Goal: Task Accomplishment & Management: Complete application form

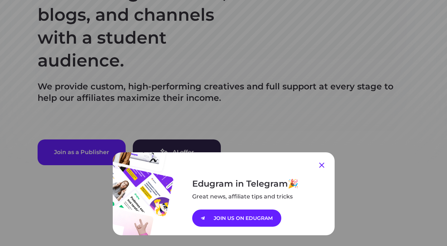
click at [322, 165] on icon at bounding box center [321, 165] width 5 height 5
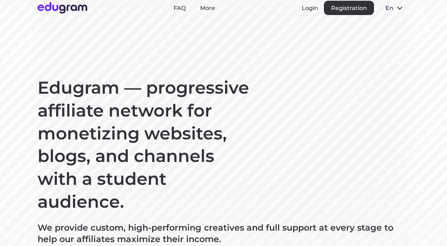
scroll to position [16, 0]
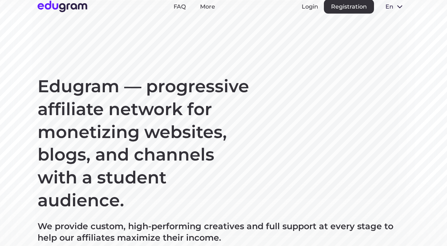
click at [399, 5] on span at bounding box center [400, 6] width 9 height 9
click at [397, 21] on button "Русский" at bounding box center [399, 22] width 39 height 11
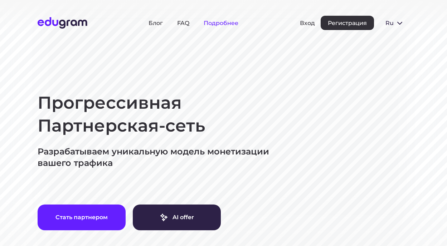
click at [229, 24] on link "Подробнее" at bounding box center [221, 23] width 35 height 7
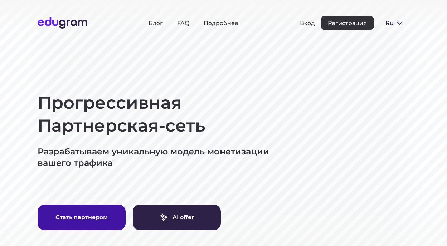
click at [93, 220] on button "Стать партнером" at bounding box center [82, 218] width 88 height 26
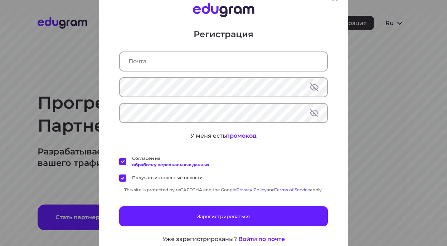
click at [223, 59] on input "text" at bounding box center [223, 61] width 207 height 19
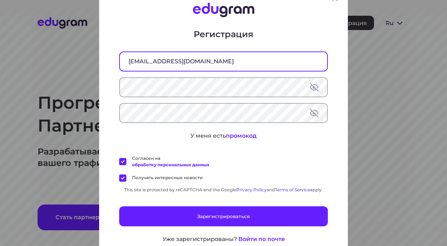
type input "[EMAIL_ADDRESS][DOMAIN_NAME]"
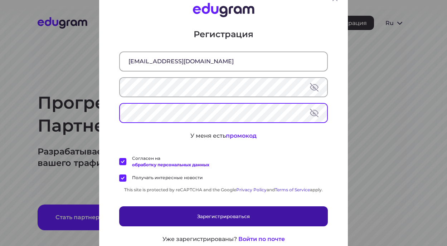
click at [202, 214] on button "Зарегистрироваться" at bounding box center [223, 216] width 209 height 20
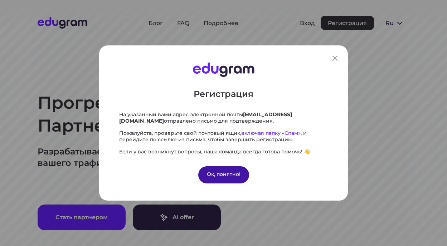
click at [228, 176] on div "Ок, понятно!" at bounding box center [223, 175] width 51 height 17
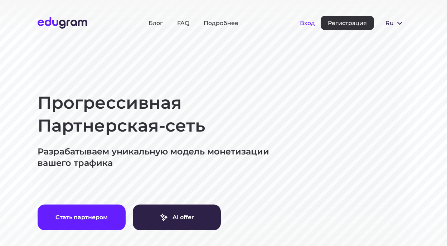
click at [309, 23] on button "Вход" at bounding box center [307, 23] width 15 height 7
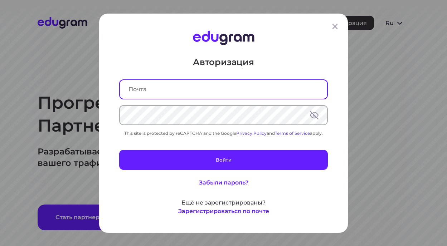
click at [258, 89] on input "text" at bounding box center [223, 89] width 207 height 19
type input "[EMAIL_ADDRESS][DOMAIN_NAME]"
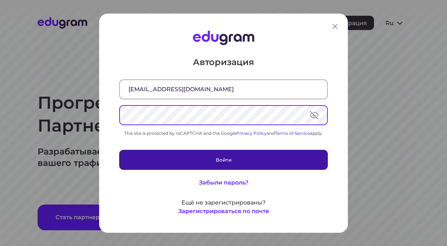
click at [218, 160] on button "Войти" at bounding box center [223, 160] width 209 height 20
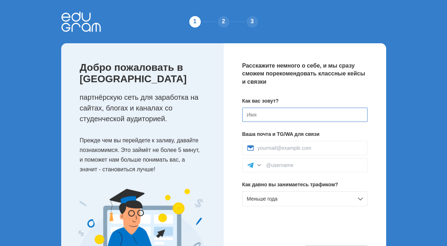
click at [273, 119] on input at bounding box center [304, 115] width 125 height 14
type input "[PERSON_NAME]"
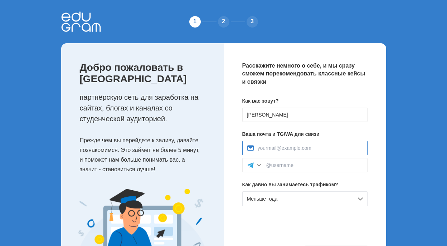
click at [270, 147] on input at bounding box center [310, 148] width 105 height 6
type input "[EMAIL_ADDRESS][DOMAIN_NAME]"
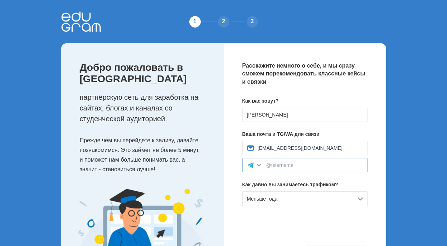
click at [258, 164] on div at bounding box center [259, 165] width 7 height 7
click at [270, 166] on input at bounding box center [314, 166] width 97 height 6
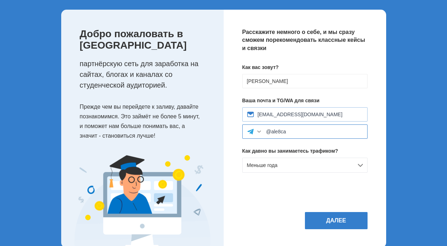
scroll to position [57, 0]
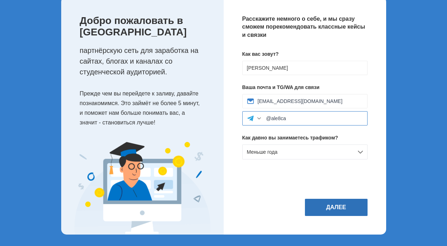
type input "@ale8ca"
click at [341, 209] on button "Далее" at bounding box center [336, 207] width 63 height 17
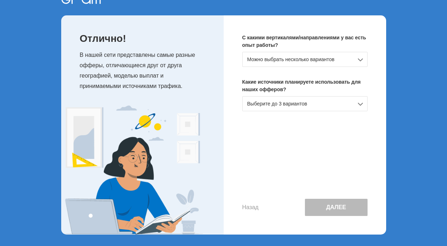
scroll to position [0, 0]
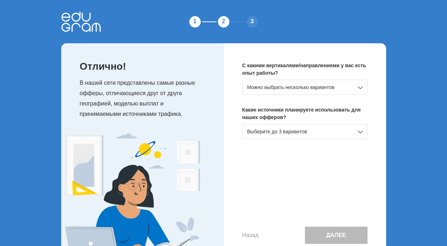
click at [362, 87] on div "Можно выбрать несколько вариантов" at bounding box center [304, 87] width 125 height 15
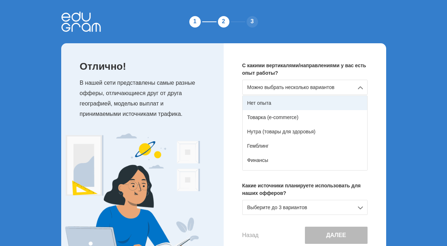
click at [338, 102] on div "Нет опыта" at bounding box center [305, 103] width 125 height 14
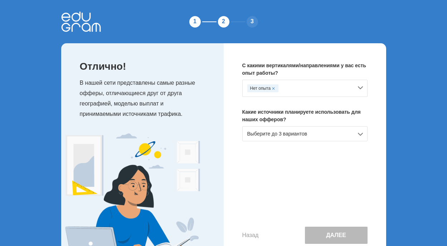
click at [363, 135] on div "Выберите до 3 вариантов" at bounding box center [304, 133] width 125 height 15
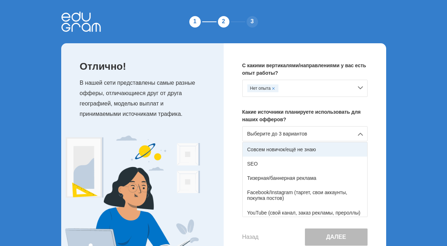
click at [343, 150] on div "Совсем новичок/ещё не знаю" at bounding box center [305, 150] width 125 height 14
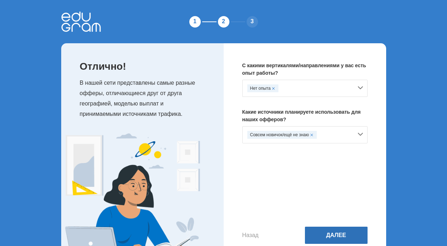
click at [342, 234] on button "Далее" at bounding box center [336, 235] width 63 height 17
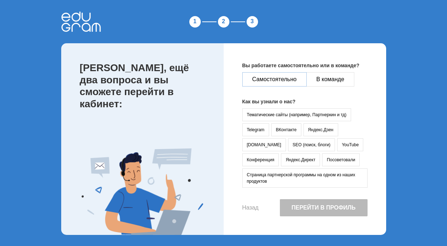
click at [281, 81] on button "Самостоятельно" at bounding box center [274, 79] width 64 height 14
click at [337, 145] on button "YouTube" at bounding box center [350, 145] width 26 height 13
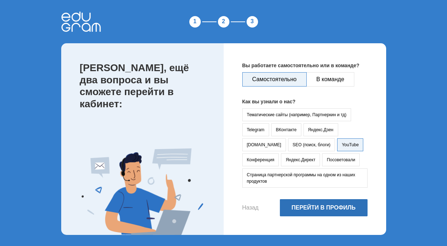
click at [308, 209] on button "Перейти в профиль" at bounding box center [324, 207] width 88 height 17
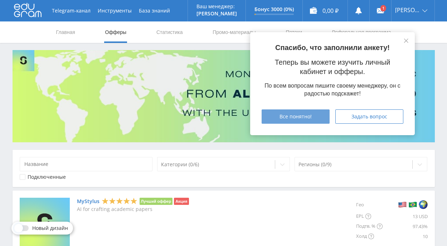
click at [307, 117] on span "Все понятно!" at bounding box center [296, 117] width 32 height 6
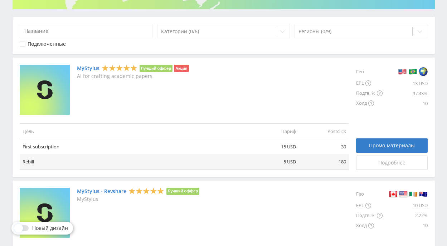
scroll to position [134, 0]
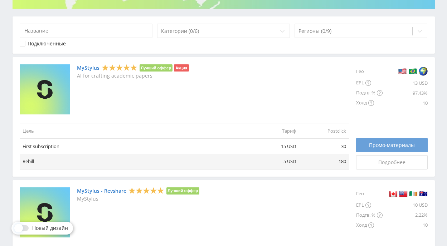
click at [369, 148] on div "Промо-материалы" at bounding box center [392, 146] width 54 height 6
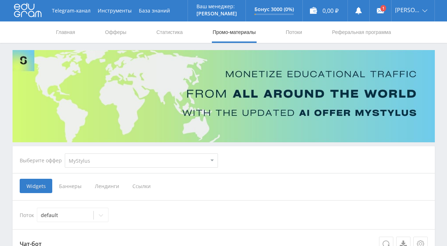
click at [144, 186] on span "Ссылки" at bounding box center [142, 186] width 32 height 14
click at [0, 0] on input "Ссылки" at bounding box center [0, 0] width 0 height 0
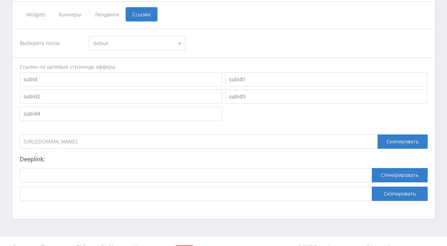
scroll to position [184, 0]
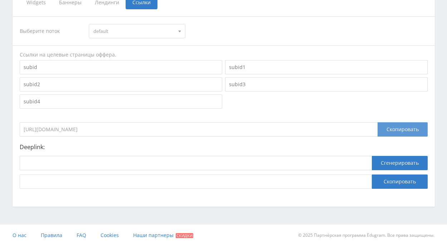
click at [398, 130] on div "Скопировать" at bounding box center [403, 129] width 50 height 14
